Goal: Task Accomplishment & Management: Complete application form

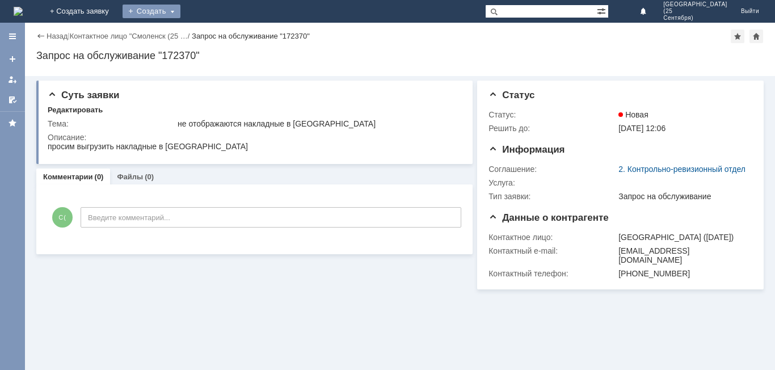
click at [180, 10] on div "Создать" at bounding box center [151, 12] width 58 height 14
click at [227, 45] on div "Назад | Контактное лицо "Смоленск (25 … / Запрос на обслуживание "172370" Запро…" at bounding box center [400, 49] width 750 height 53
click at [180, 12] on div "Создать" at bounding box center [151, 12] width 58 height 14
click at [211, 28] on link "Заявка" at bounding box center [168, 34] width 86 height 14
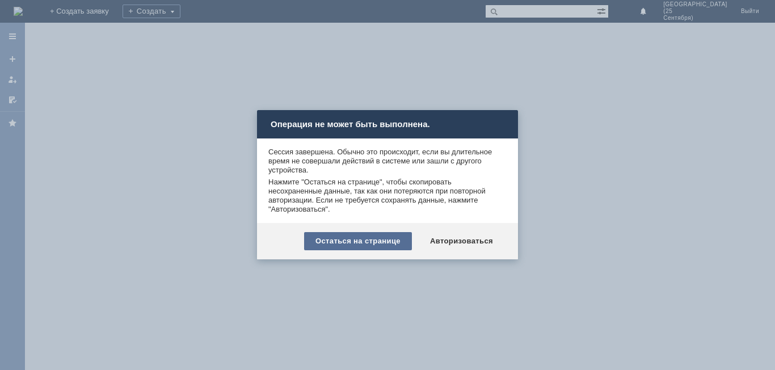
click at [370, 239] on div "Остаться на странице" at bounding box center [358, 241] width 108 height 18
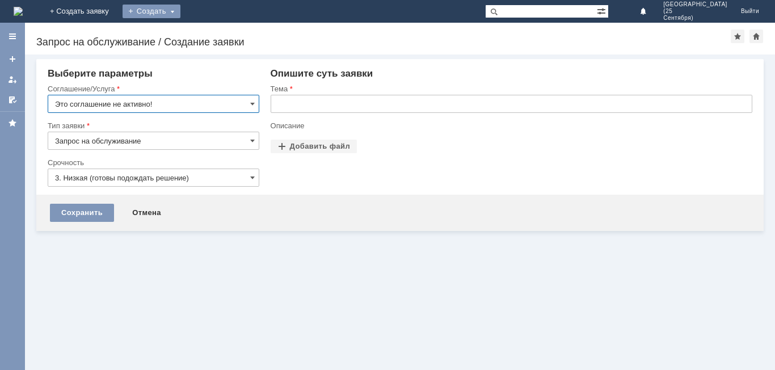
click at [180, 9] on div "Создать" at bounding box center [151, 12] width 58 height 14
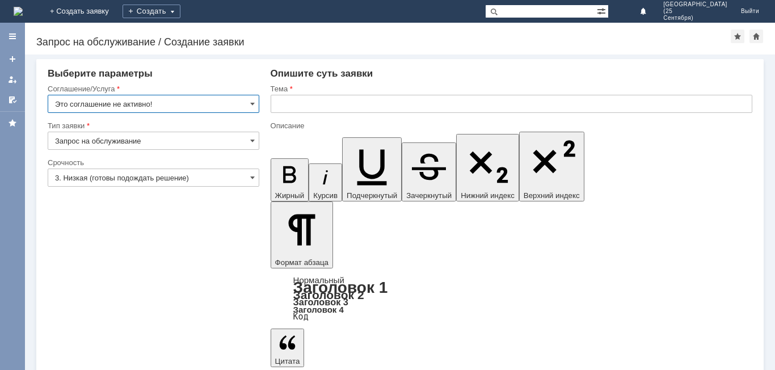
click at [221, 106] on input "Это соглашение не активно!" at bounding box center [154, 104] width 212 height 18
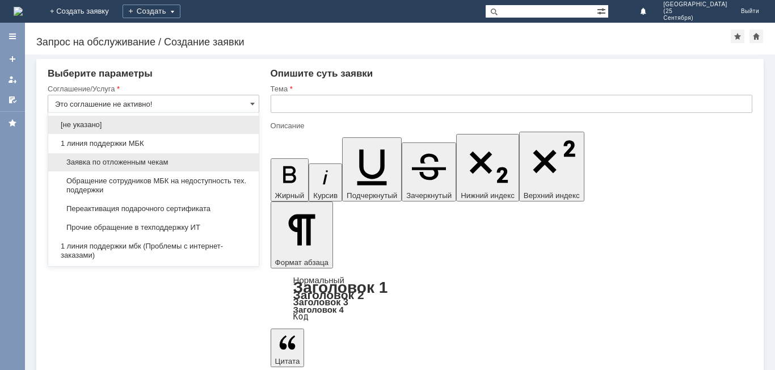
click at [190, 162] on span "Заявка по отложенным чекам" at bounding box center [153, 162] width 197 height 9
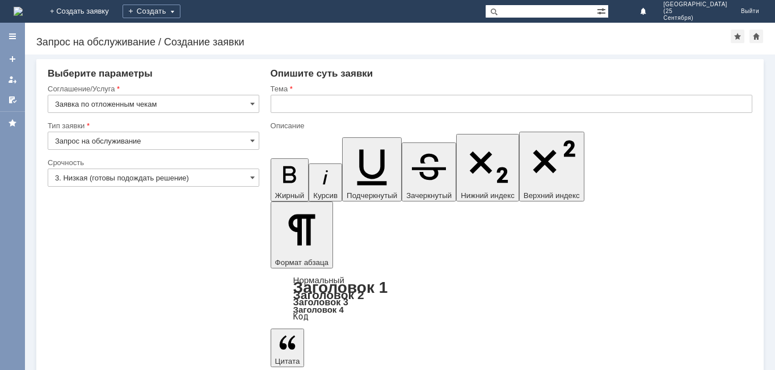
type input "Заявка по отложенным чекам"
click at [192, 141] on input "Запрос на обслуживание" at bounding box center [154, 141] width 212 height 18
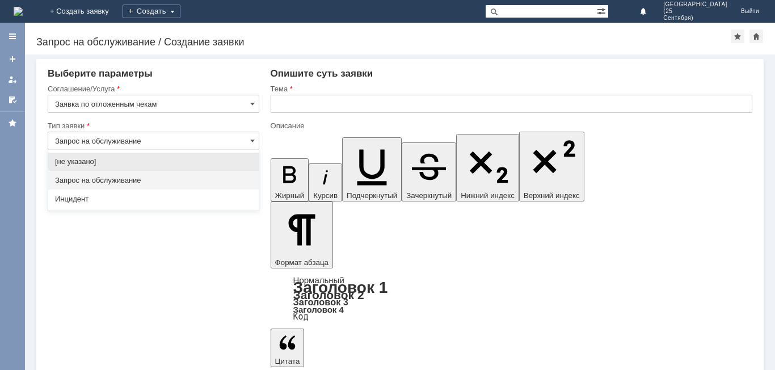
click at [195, 136] on input "Запрос на обслуживание" at bounding box center [154, 141] width 212 height 18
click at [235, 95] on input "Заявка по отложенным чекам" at bounding box center [154, 104] width 212 height 18
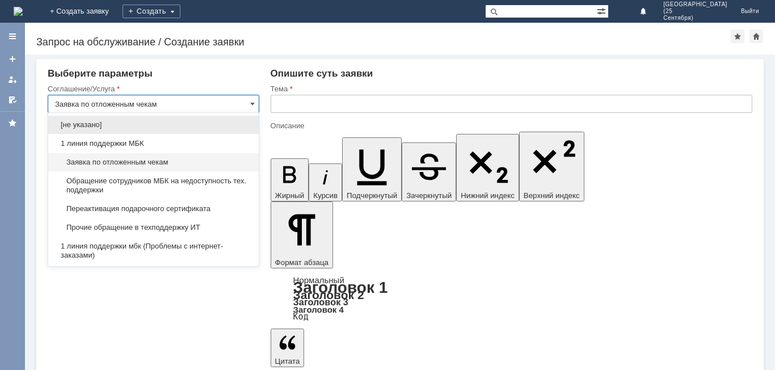
type input "Запрос на обслуживание"
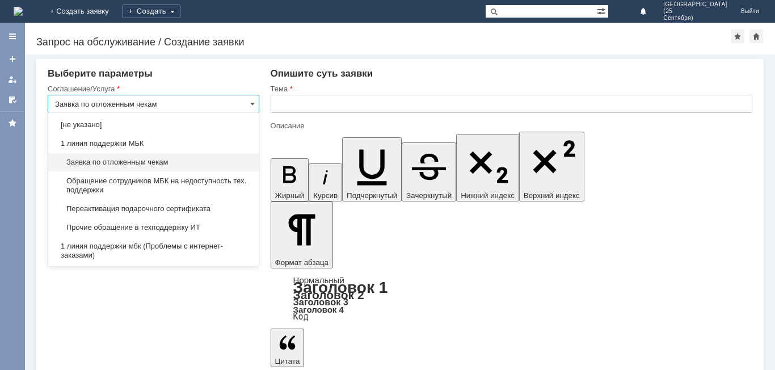
click at [188, 159] on span "Заявка по отложенным чекам" at bounding box center [153, 162] width 197 height 9
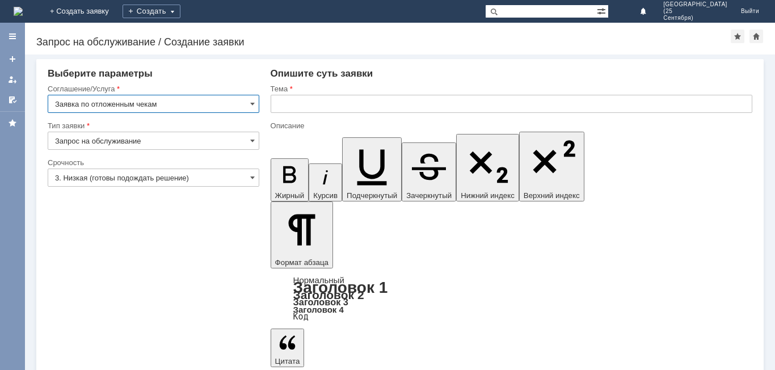
type input "Заявка по отложенным чекам"
click at [188, 162] on div "Срочность" at bounding box center [152, 162] width 209 height 7
click at [199, 178] on input "3. Низкая (готовы подождать решение)" at bounding box center [154, 177] width 212 height 18
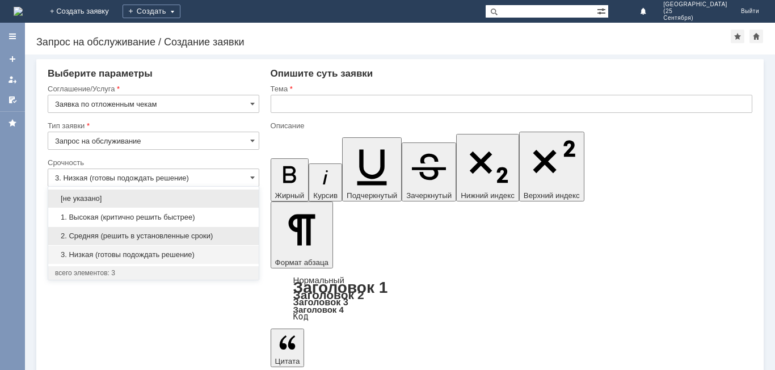
click at [192, 232] on span "2. Средняя (решить в установленные сроки)" at bounding box center [153, 235] width 197 height 9
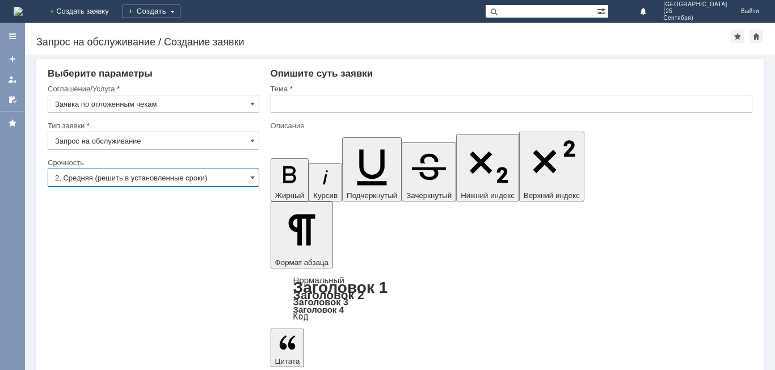
type input "2. Средняя (решить в установленные сроки)"
click at [323, 107] on input "text" at bounding box center [511, 104] width 481 height 18
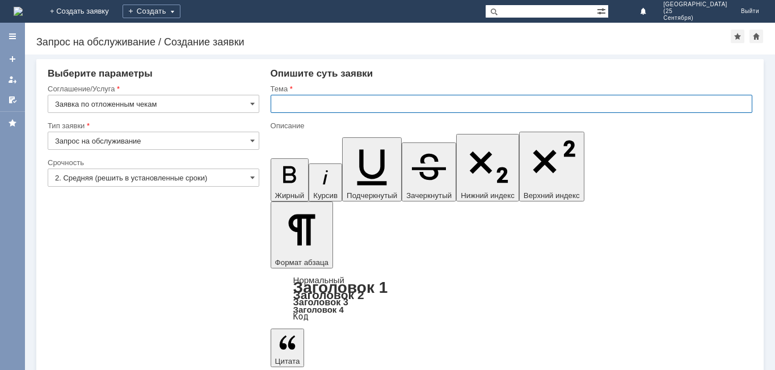
paste input "Отложенные чеки"
type input "Отложенные чеки"
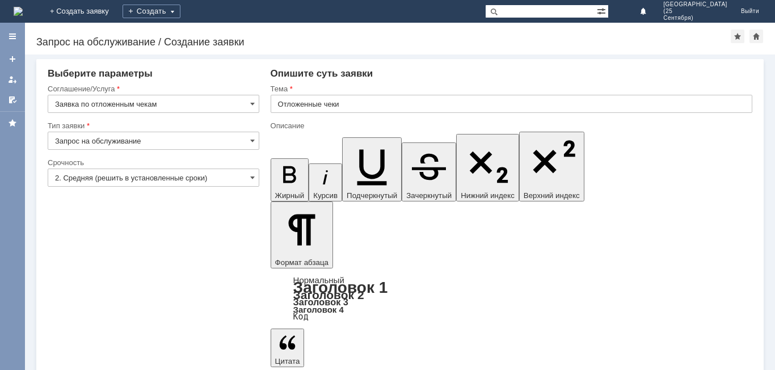
scroll to position [94, 4]
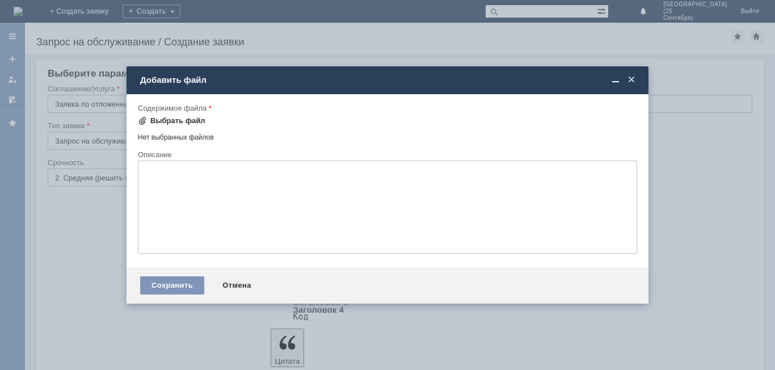
click at [187, 121] on div "Выбрать файл" at bounding box center [177, 120] width 55 height 9
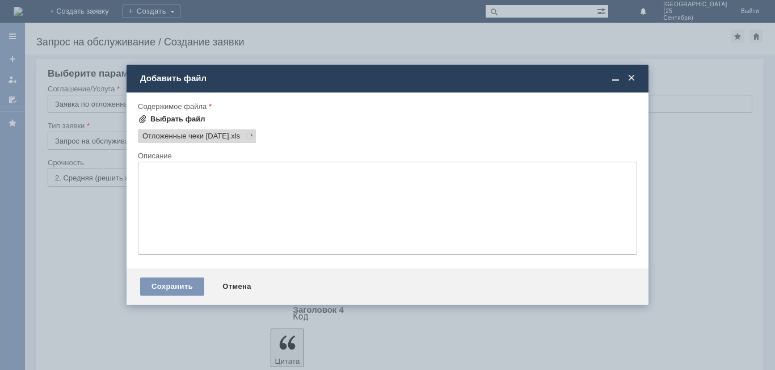
scroll to position [0, 0]
click at [189, 289] on div "Сохранить" at bounding box center [172, 286] width 64 height 18
